Goal: Task Accomplishment & Management: Use online tool/utility

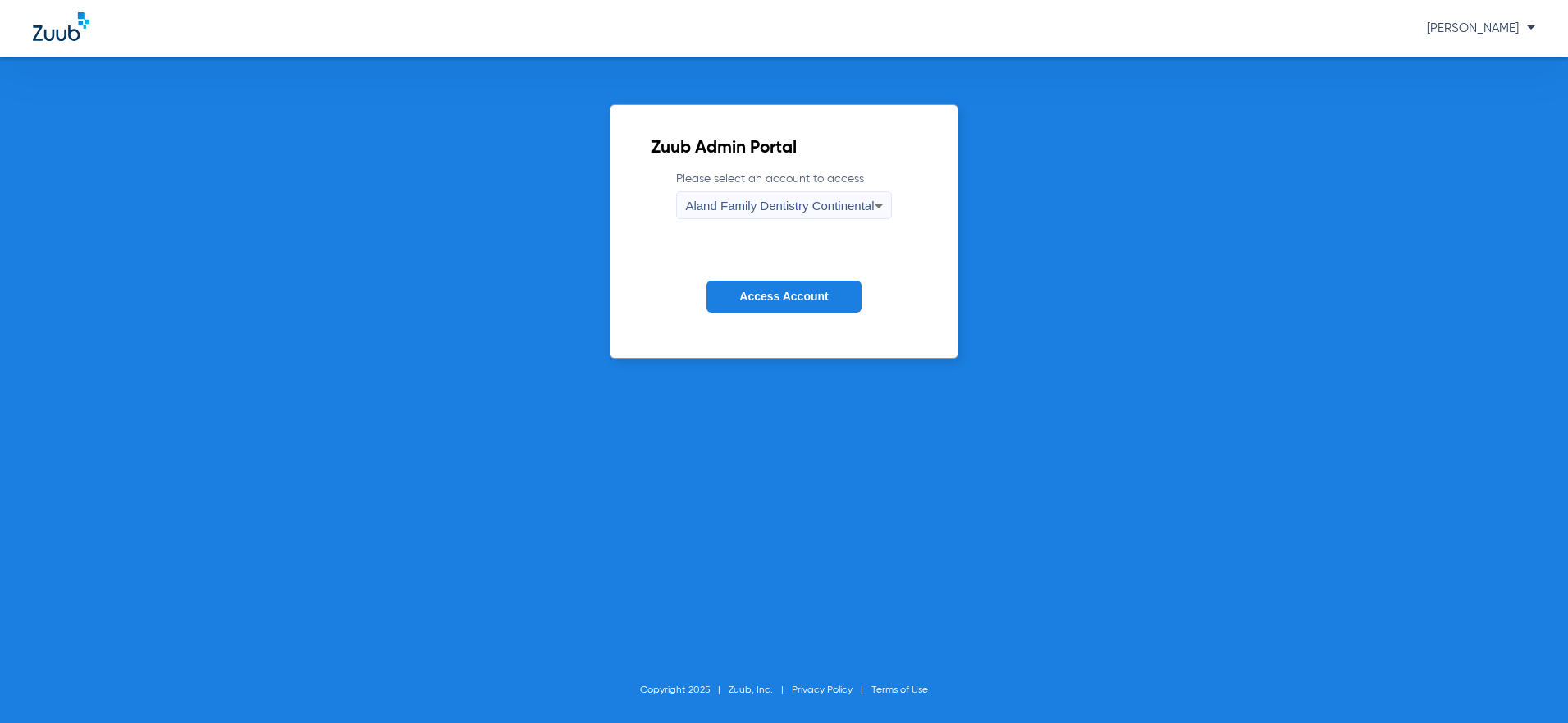
click at [818, 205] on span "Aland Family Dentistry Continental" at bounding box center [780, 205] width 189 height 14
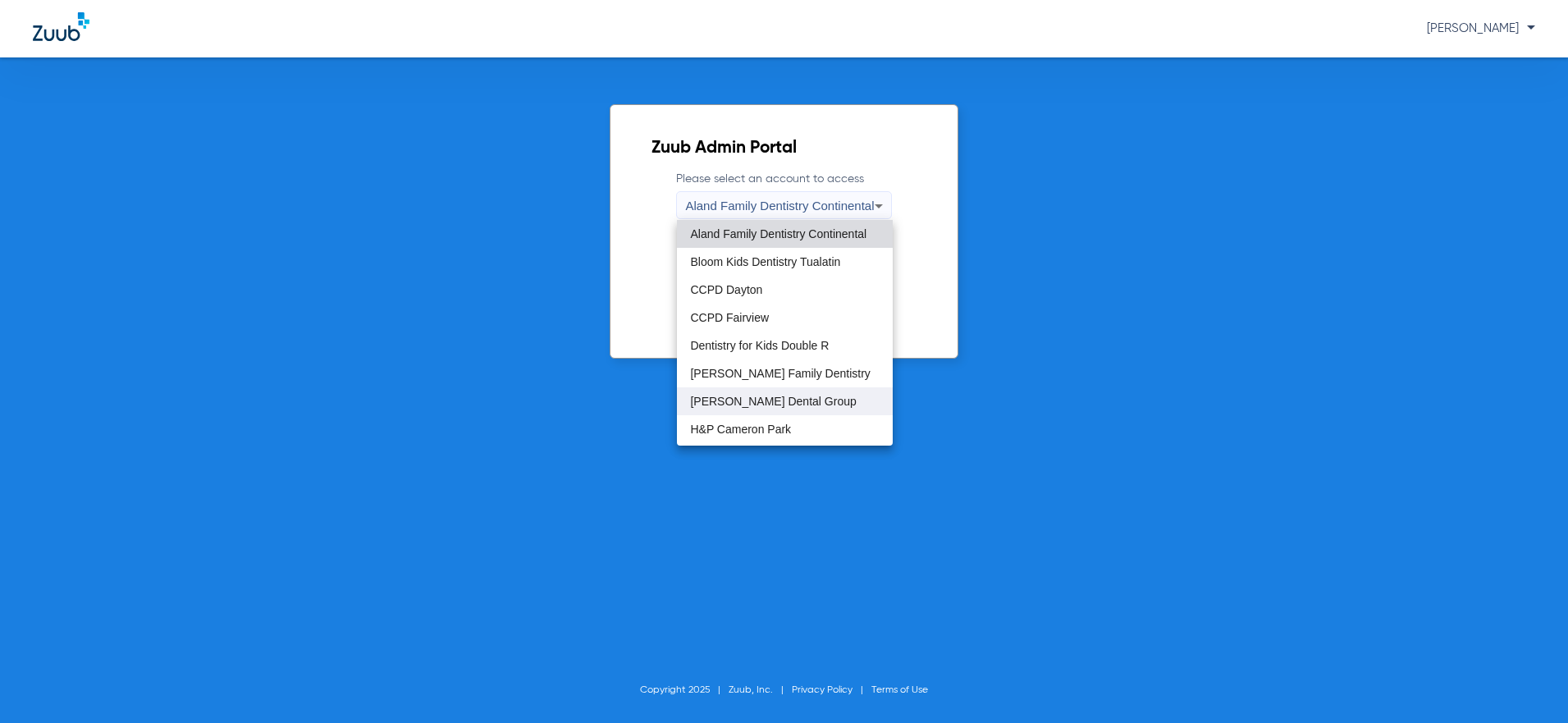
click at [788, 401] on span "[PERSON_NAME] Dental Group" at bounding box center [773, 401] width 166 height 12
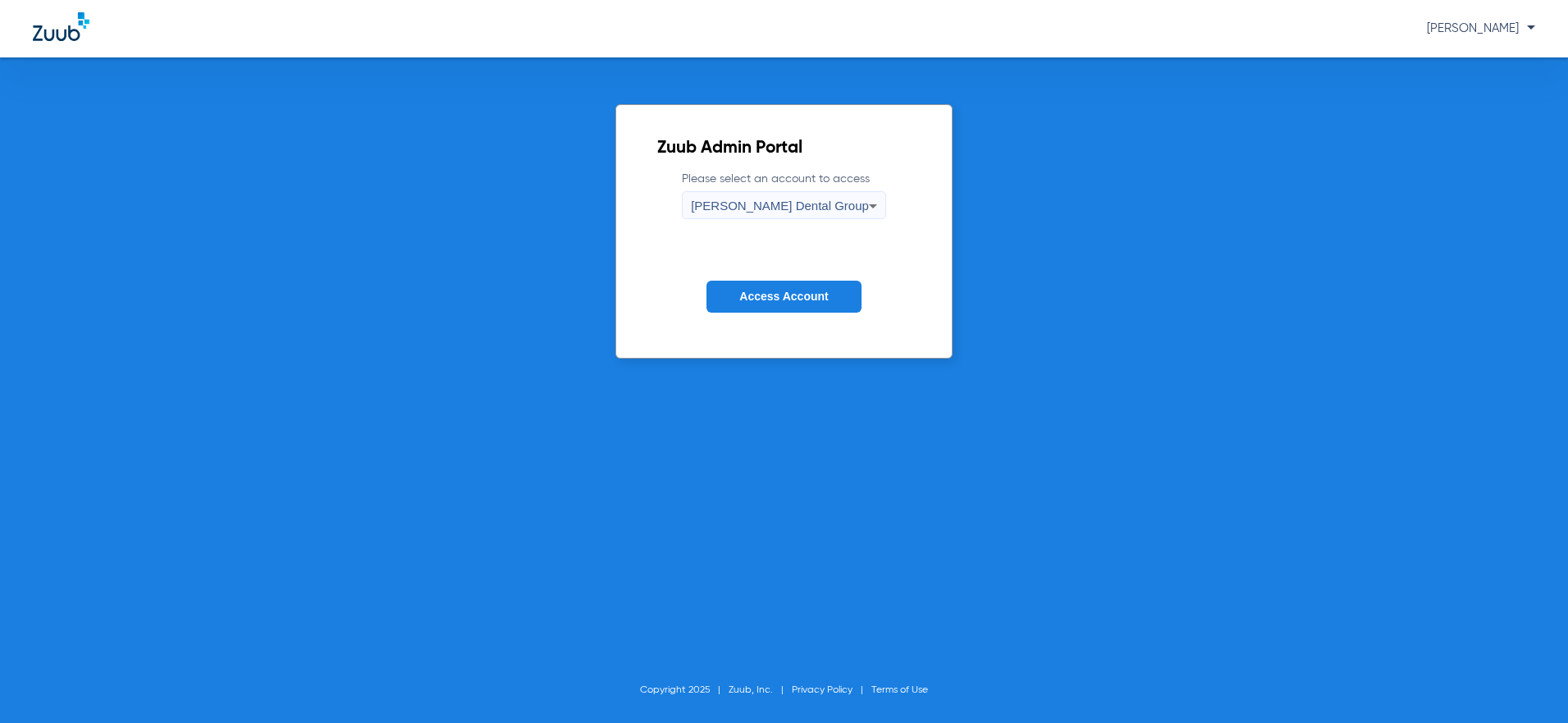
click at [807, 215] on div "[PERSON_NAME] Dental Group" at bounding box center [780, 205] width 178 height 28
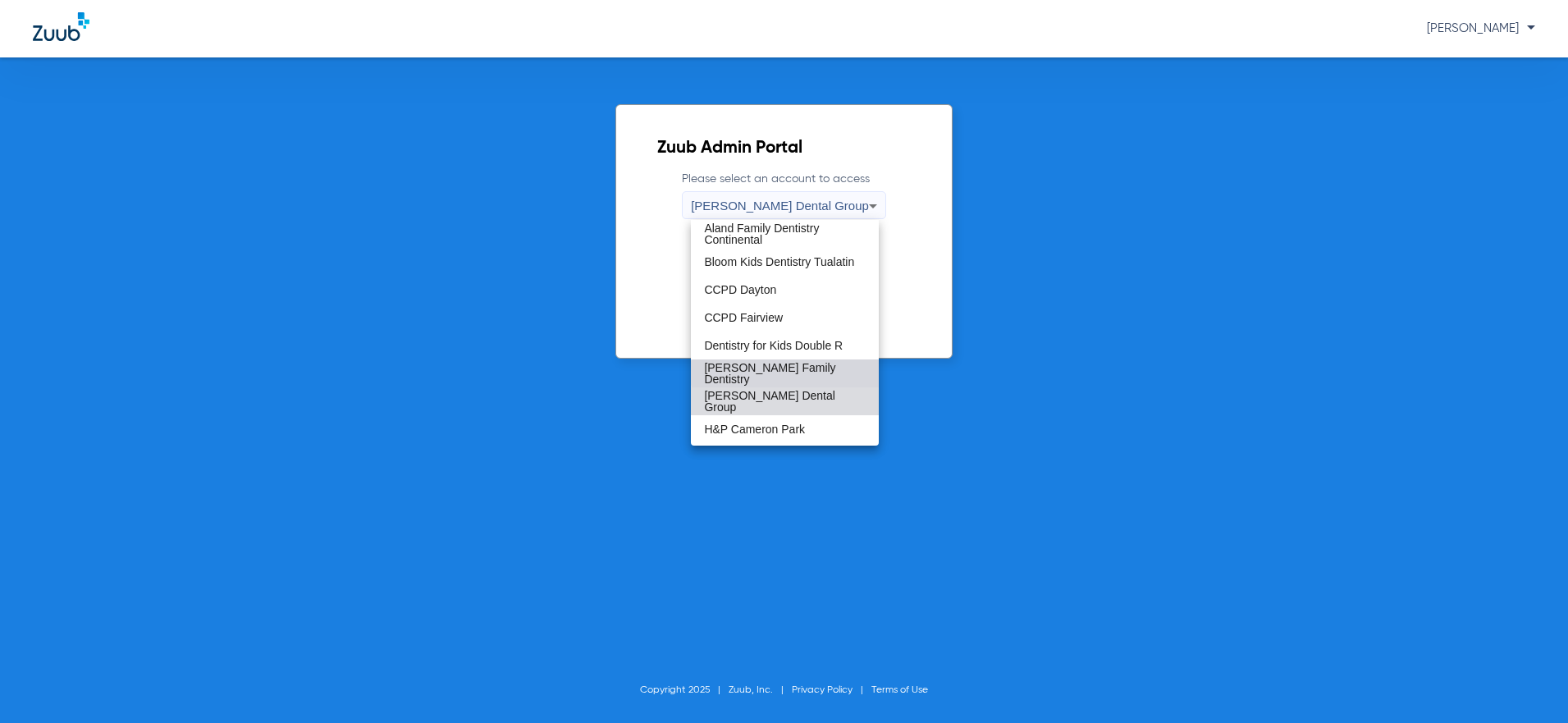
click at [787, 373] on span "[PERSON_NAME] Family Dentistry" at bounding box center [784, 373] width 161 height 23
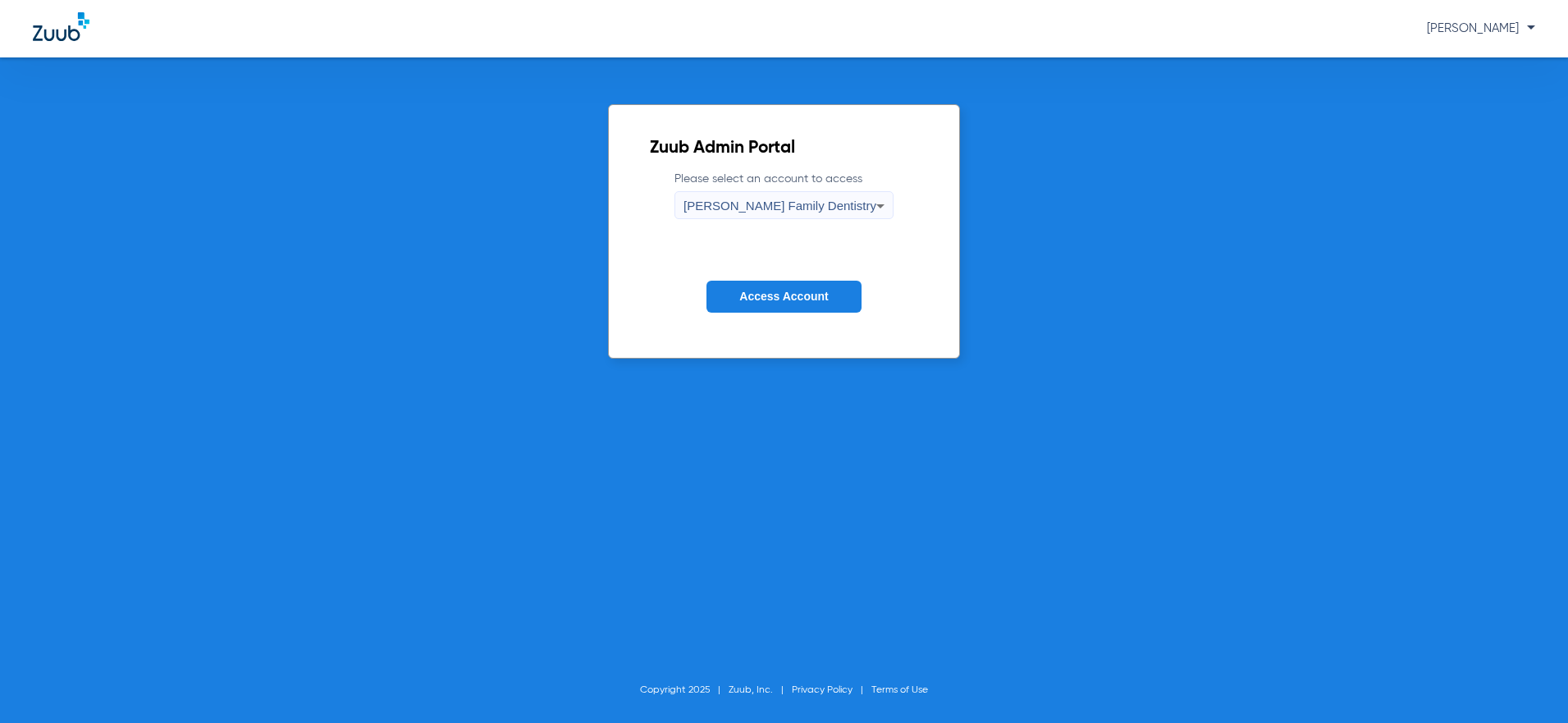
click at [800, 297] on span "Access Account" at bounding box center [783, 296] width 88 height 13
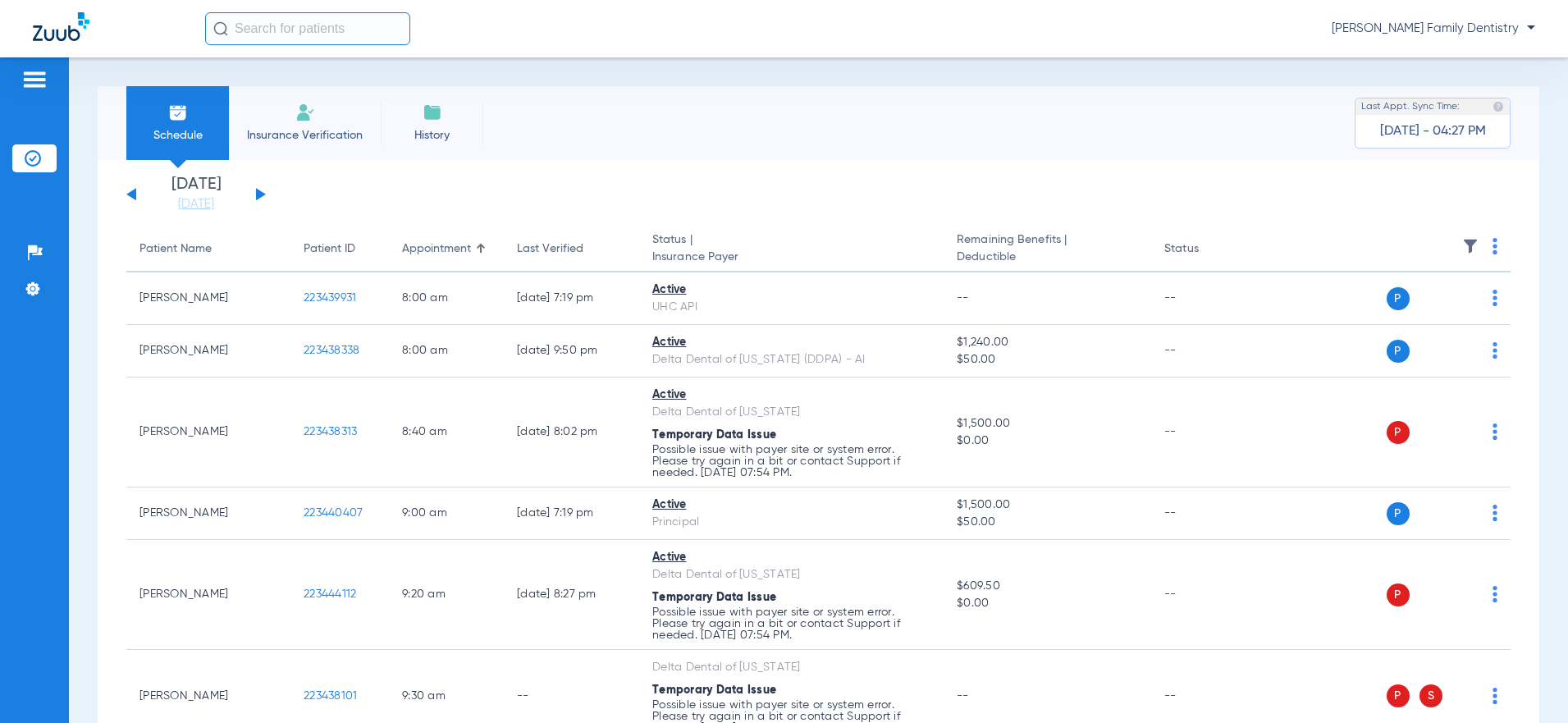
click at [261, 191] on button at bounding box center [261, 194] width 10 height 13
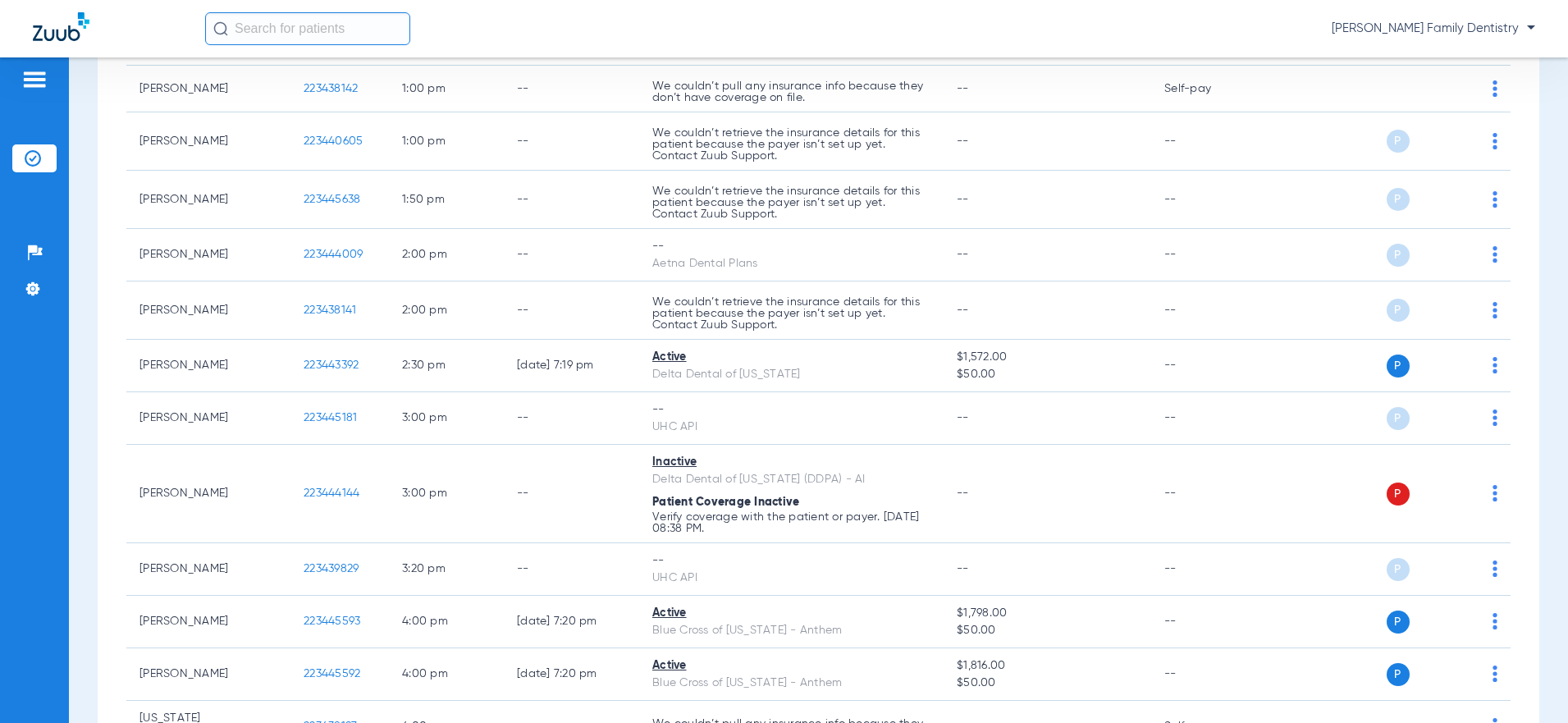
scroll to position [1210, 0]
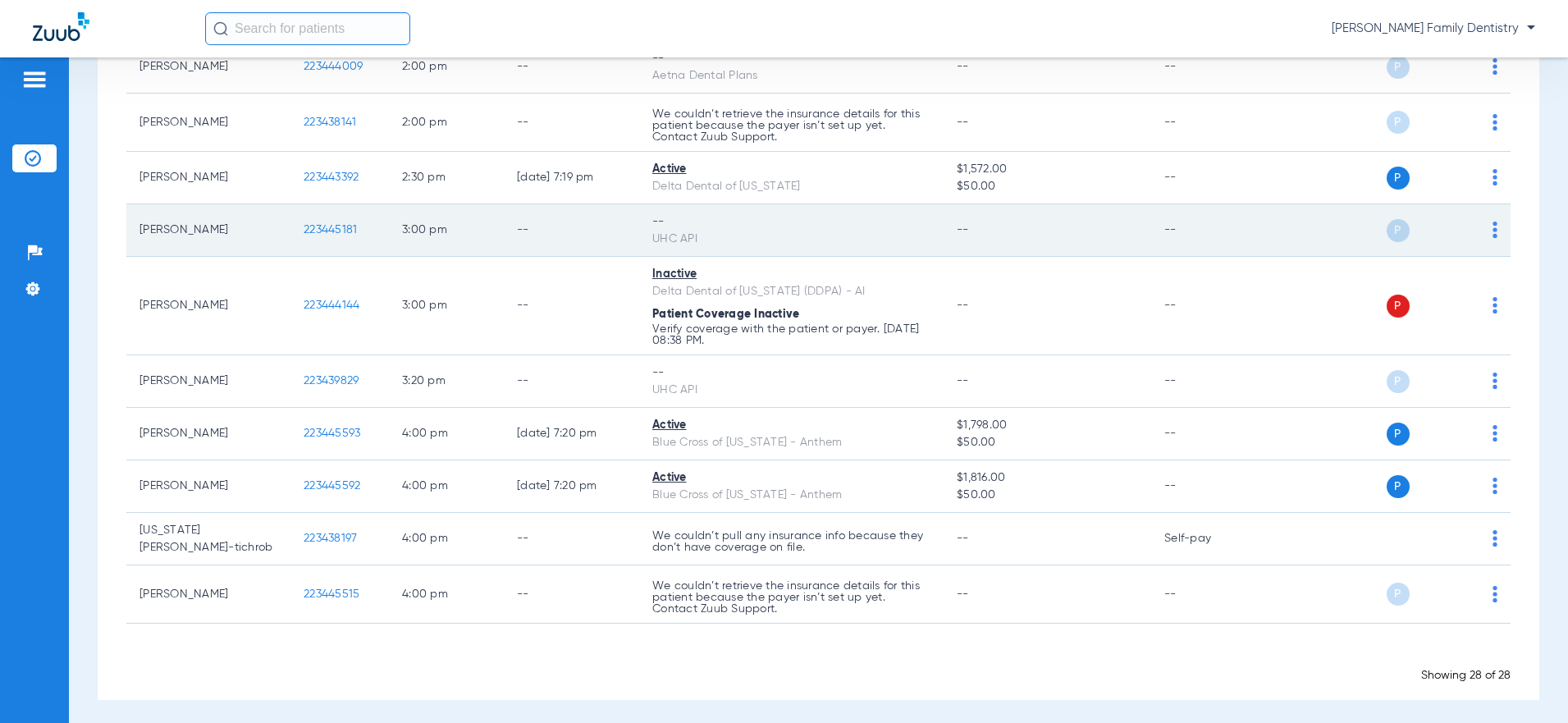
click at [1493, 226] on img at bounding box center [1496, 229] width 5 height 16
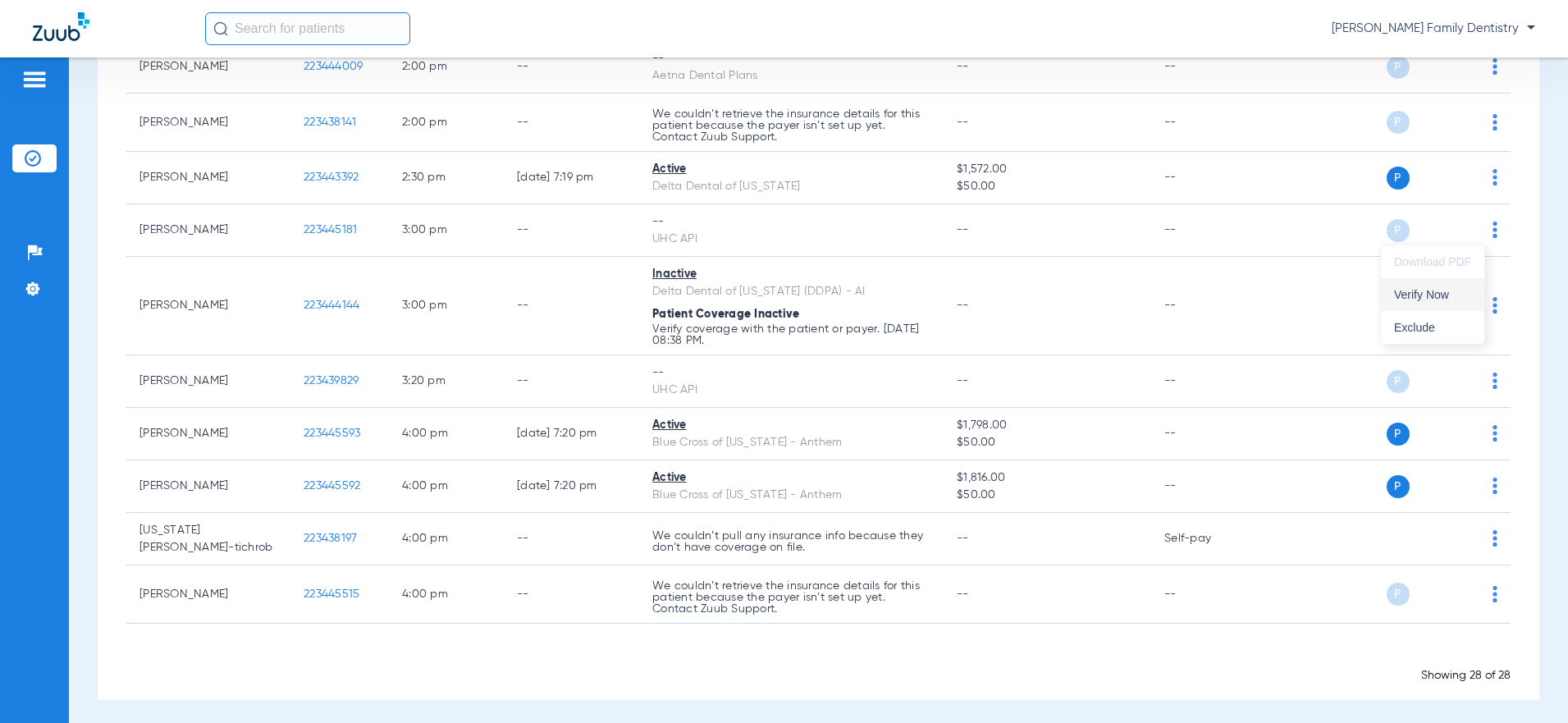
click at [1448, 291] on span "Verify Now" at bounding box center [1433, 295] width 77 height 12
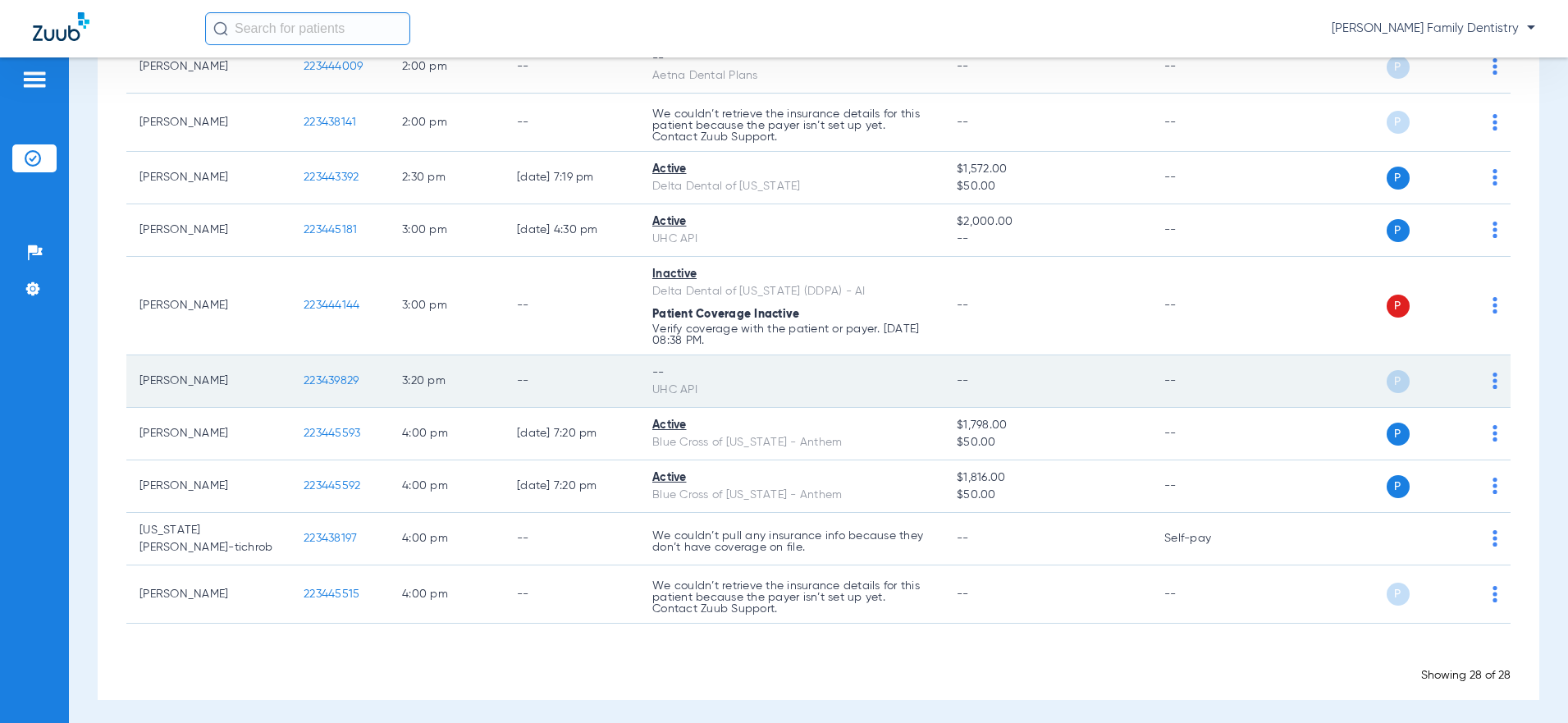
click at [1485, 379] on td "P S" at bounding box center [1386, 381] width 248 height 52
click at [1493, 379] on img at bounding box center [1496, 380] width 5 height 16
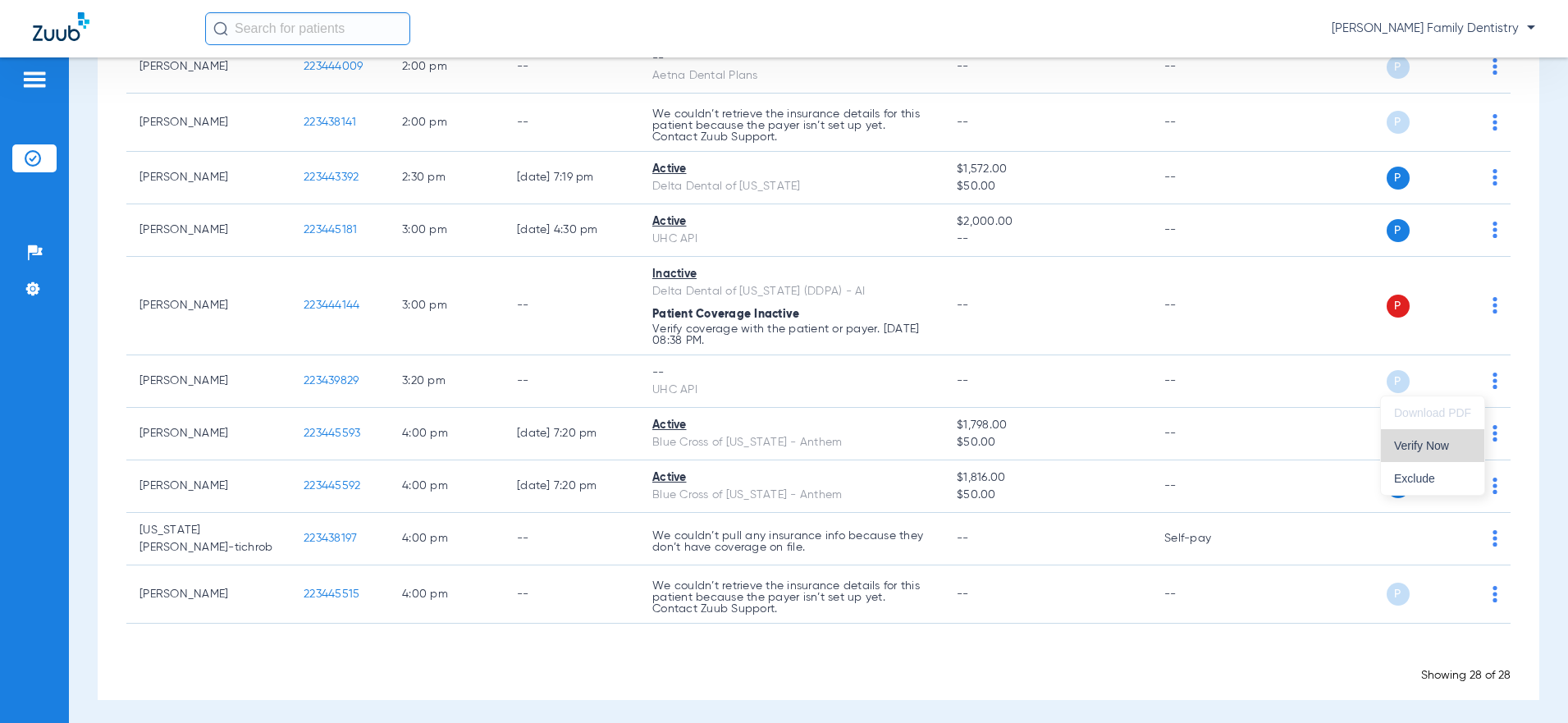
click at [1441, 444] on span "Verify Now" at bounding box center [1433, 445] width 77 height 12
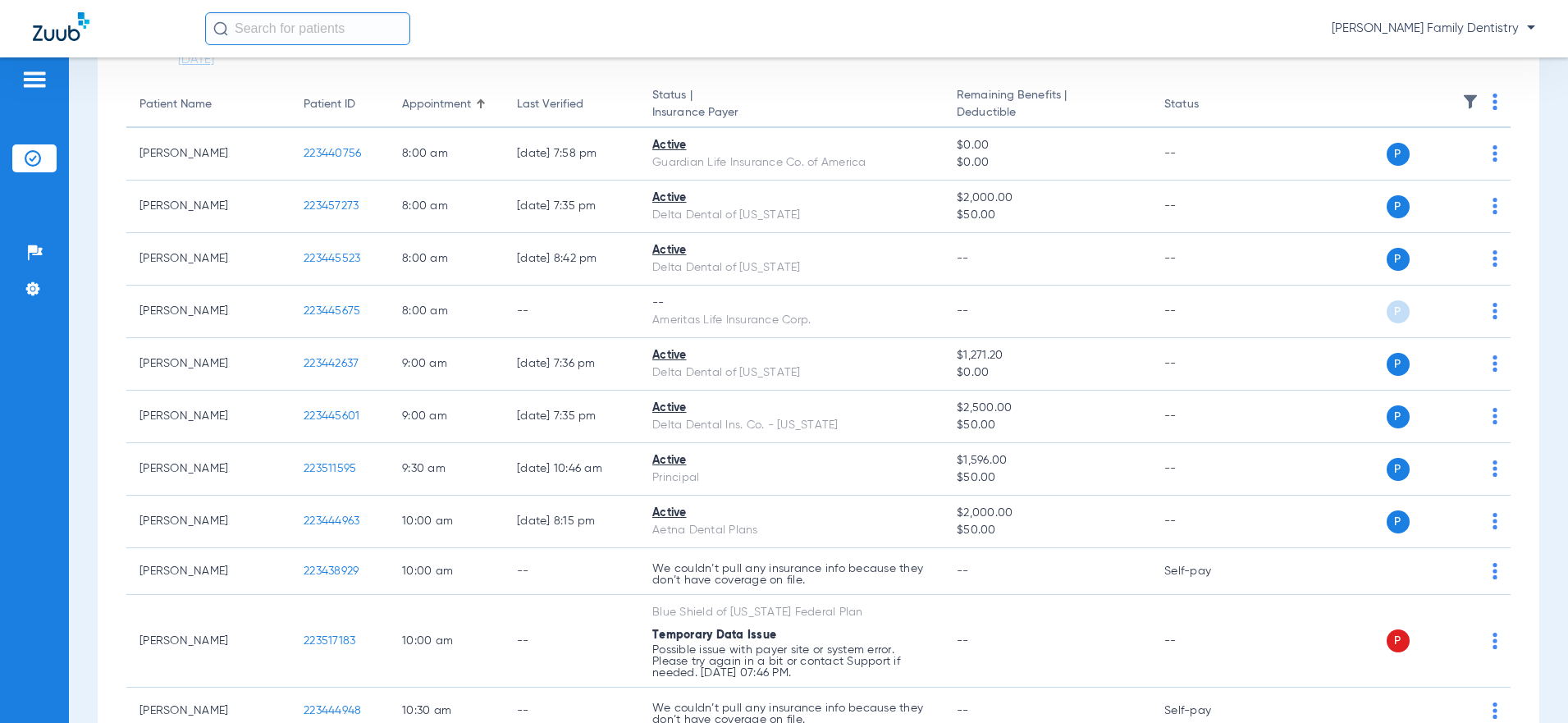
scroll to position [0, 0]
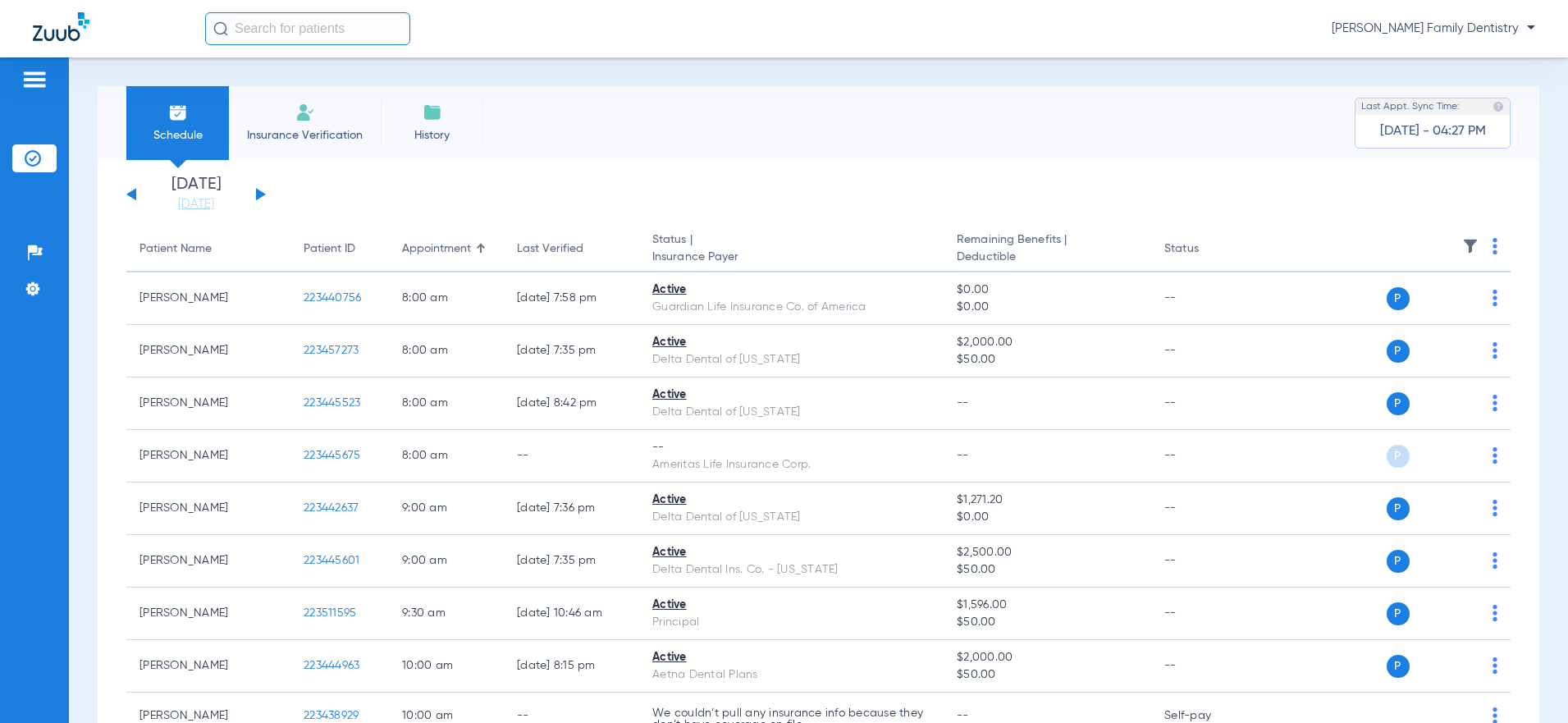
click at [261, 192] on button at bounding box center [261, 194] width 10 height 13
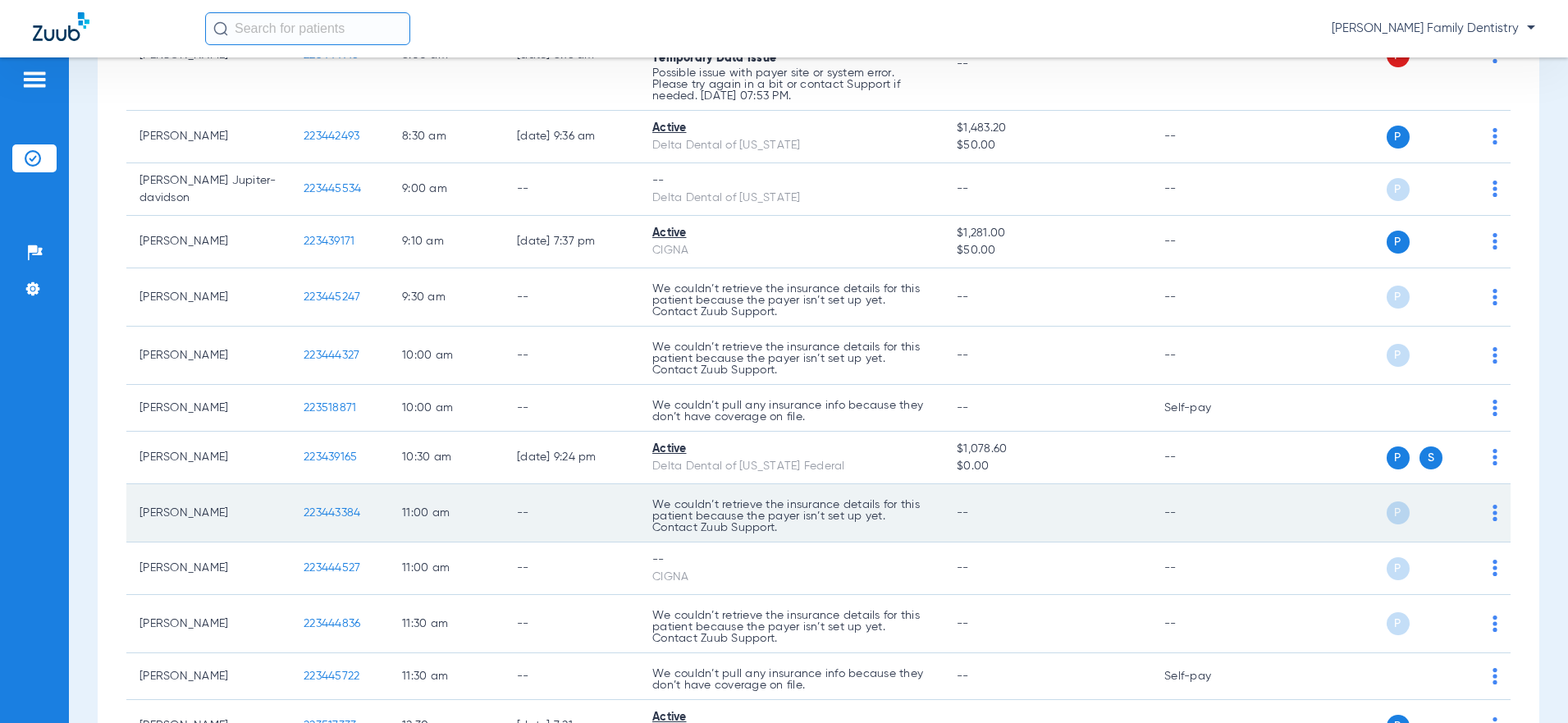
scroll to position [574, 0]
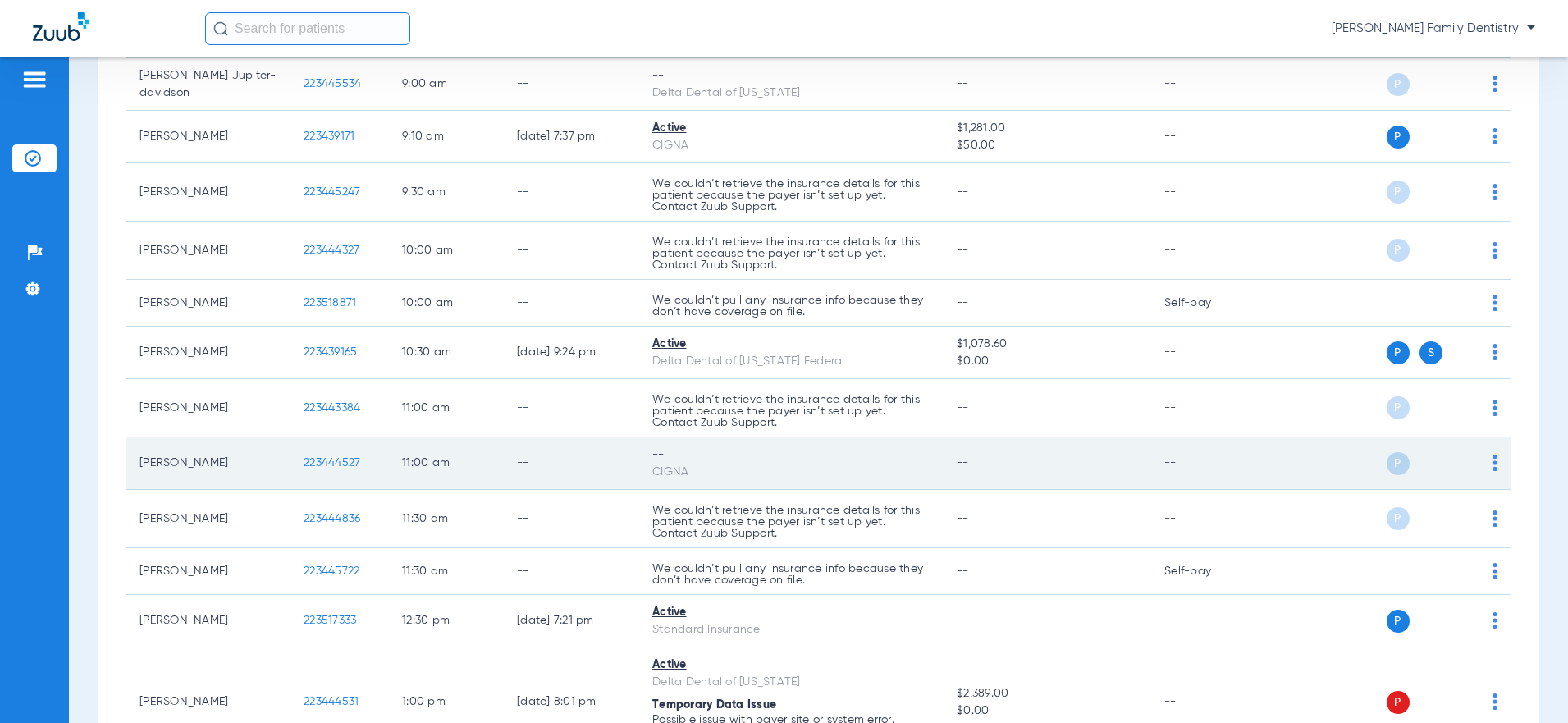
click at [1493, 467] on img at bounding box center [1496, 462] width 5 height 16
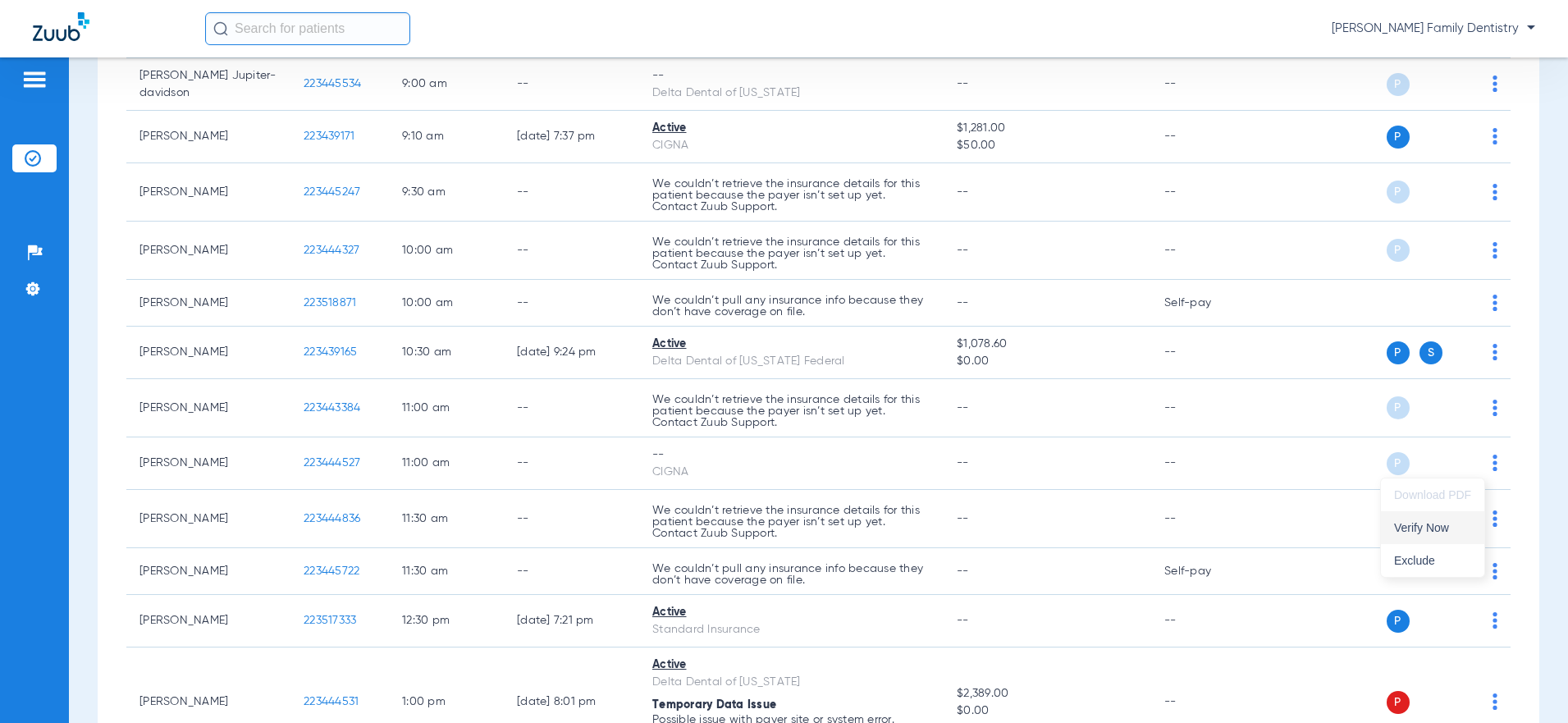
click at [1428, 529] on span "Verify Now" at bounding box center [1433, 528] width 77 height 12
